Goal: Transaction & Acquisition: Download file/media

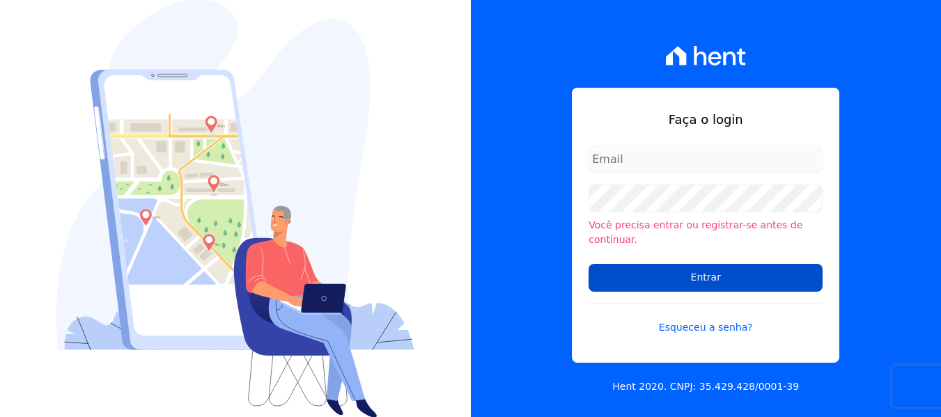
type input "raquel.pradie@porto5.com.br"
click at [717, 271] on input "Entrar" at bounding box center [706, 278] width 234 height 28
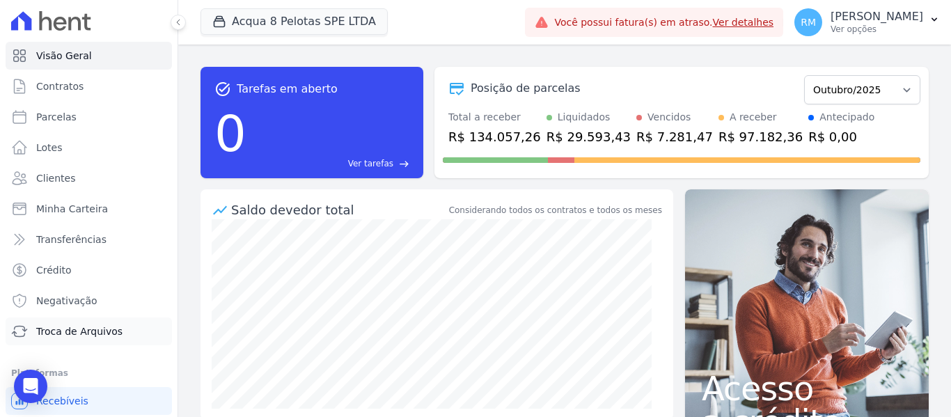
click at [100, 336] on span "Troca de Arquivos" at bounding box center [79, 332] width 86 height 14
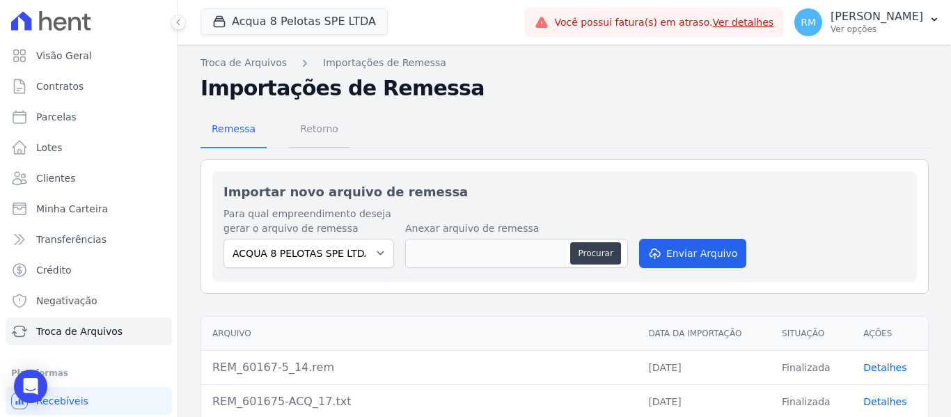
click at [316, 123] on span "Retorno" at bounding box center [319, 129] width 55 height 28
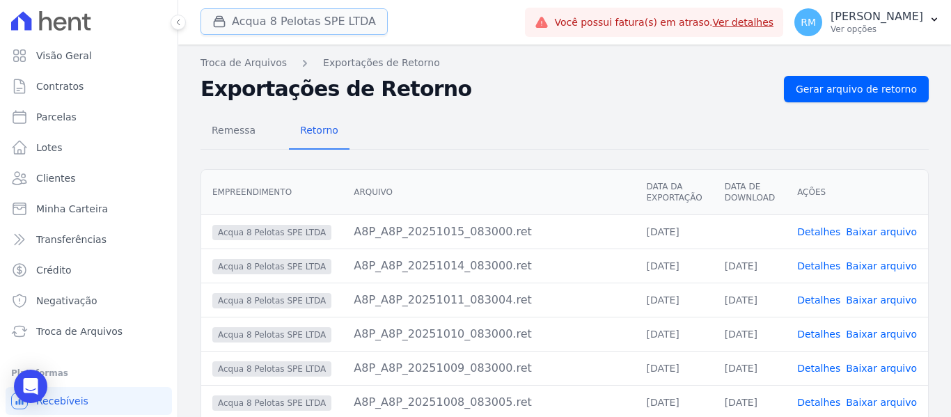
click at [346, 21] on button "Acqua 8 Pelotas SPE LTDA" at bounding box center [294, 21] width 187 height 26
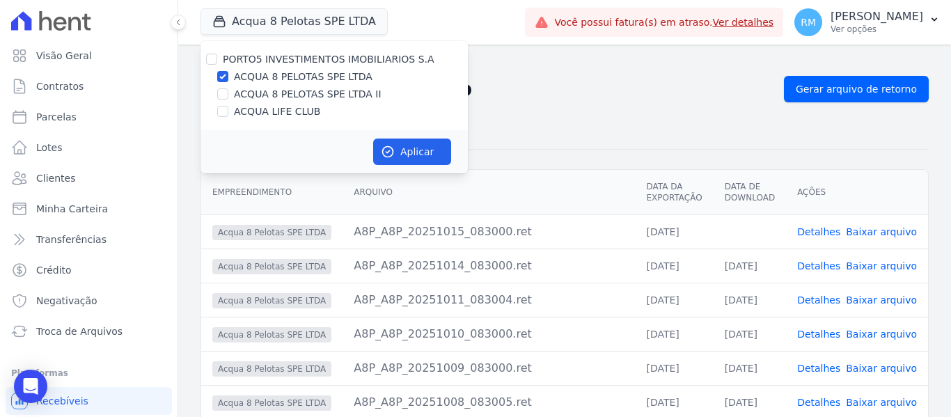
click at [228, 75] on div "ACQUA 8 PELOTAS SPE LTDA" at bounding box center [334, 77] width 267 height 15
click at [222, 74] on input "ACQUA 8 PELOTAS SPE LTDA" at bounding box center [222, 76] width 11 height 11
checkbox input "false"
click at [223, 108] on input "ACQUA LIFE CLUB" at bounding box center [222, 111] width 11 height 11
checkbox input "true"
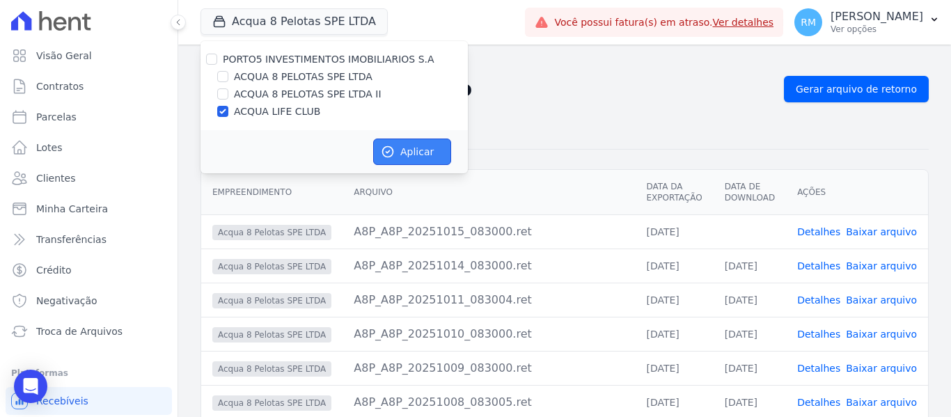
click at [403, 156] on button "Aplicar" at bounding box center [412, 152] width 78 height 26
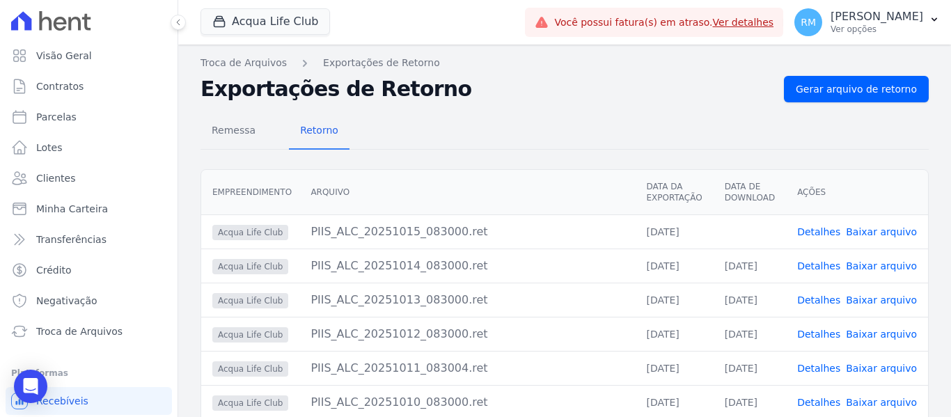
click at [888, 229] on link "Baixar arquivo" at bounding box center [881, 231] width 71 height 11
